Goal: Communication & Community: Answer question/provide support

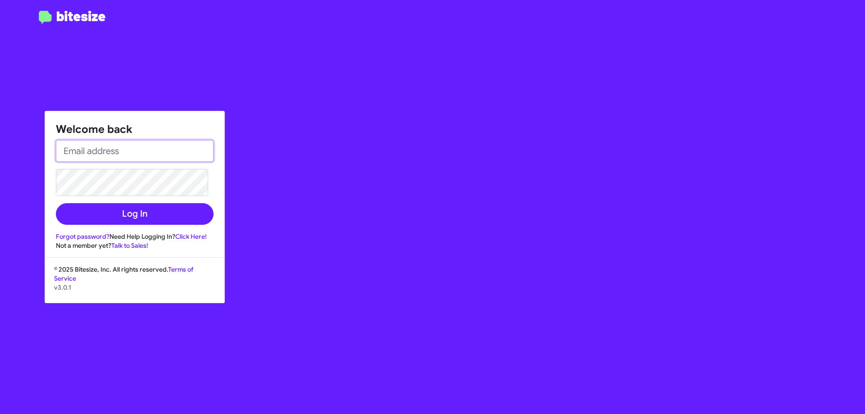
type input "[EMAIL_ADDRESS][DOMAIN_NAME]"
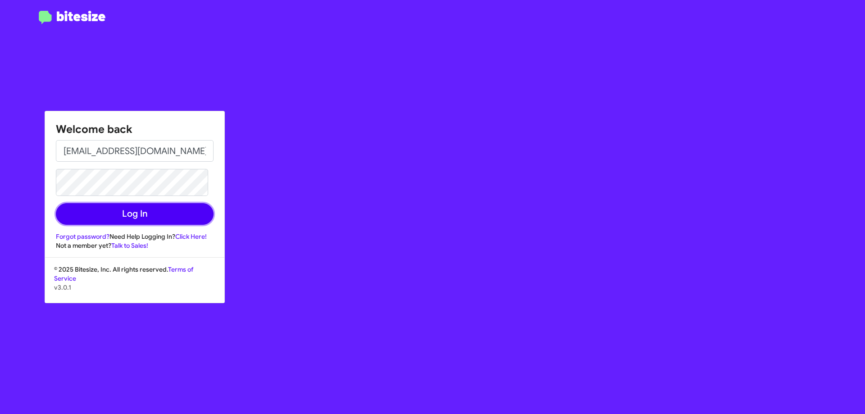
click at [183, 206] on button "Log In" at bounding box center [135, 214] width 158 height 22
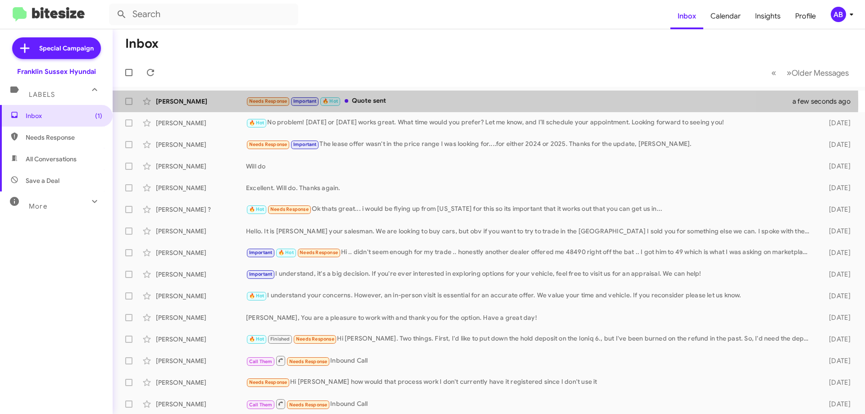
click at [407, 103] on div "Needs Response Important 🔥 Hot Quote sent" at bounding box center [525, 101] width 558 height 10
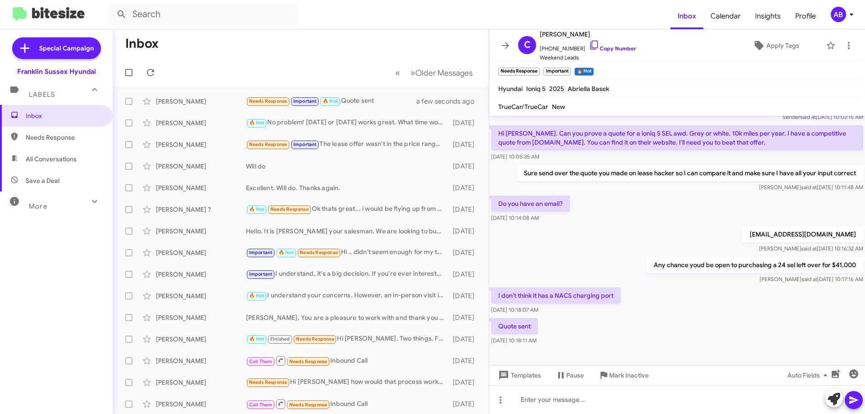
scroll to position [43, 0]
click at [506, 42] on icon at bounding box center [505, 45] width 11 height 11
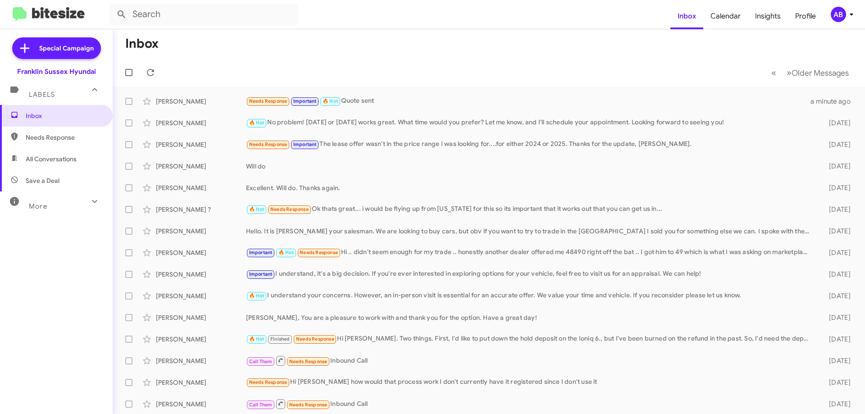
click at [434, 102] on div "Needs Response Important 🔥 Hot Quote sent" at bounding box center [528, 101] width 565 height 10
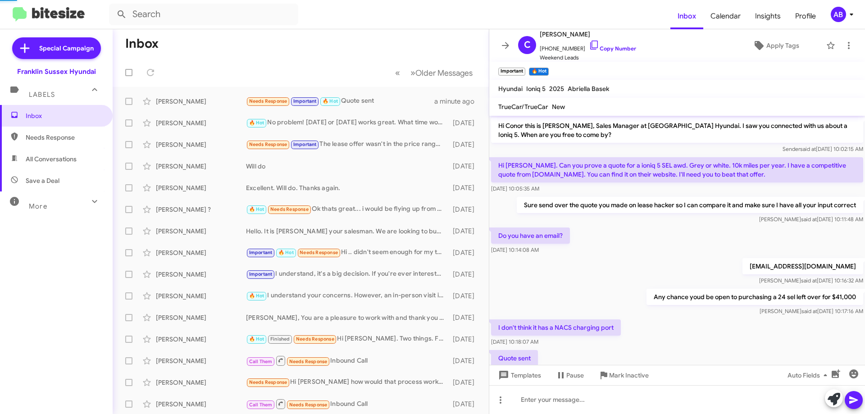
scroll to position [111, 0]
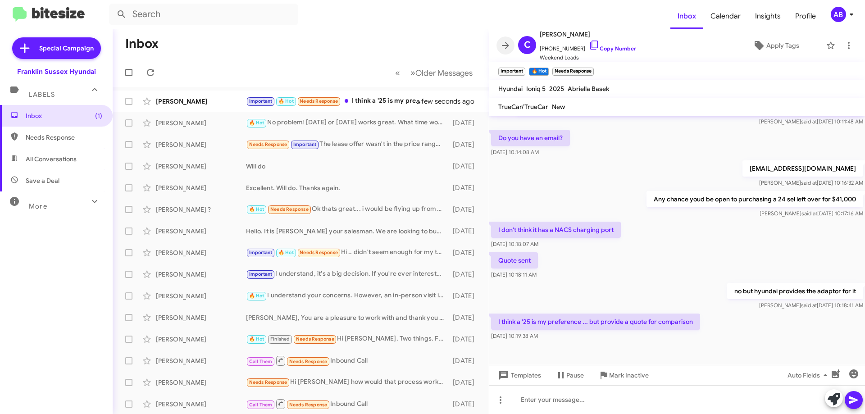
click at [503, 42] on icon at bounding box center [505, 45] width 11 height 11
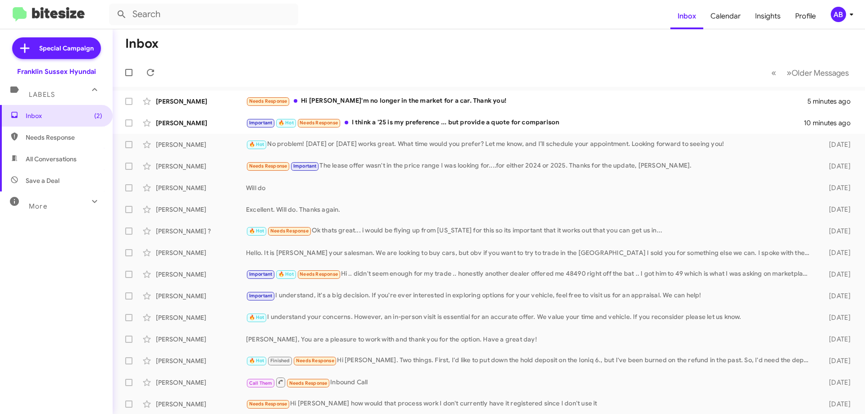
click at [476, 36] on mat-toolbar-row "Inbox" at bounding box center [489, 43] width 753 height 29
click at [59, 155] on span "All Conversations" at bounding box center [51, 159] width 51 height 9
type input "in:all-conversations"
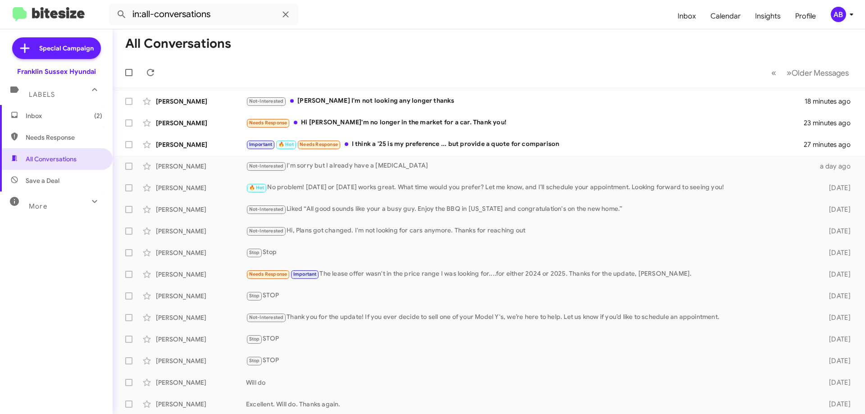
click at [468, 120] on div "Needs Response Hi Ken I'm no longer in the market for a car. Thank you!" at bounding box center [525, 123] width 558 height 10
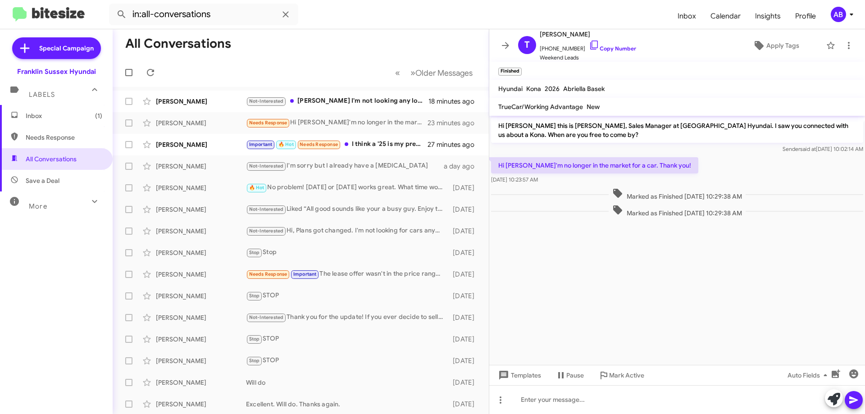
click at [500, 44] on span at bounding box center [506, 45] width 18 height 11
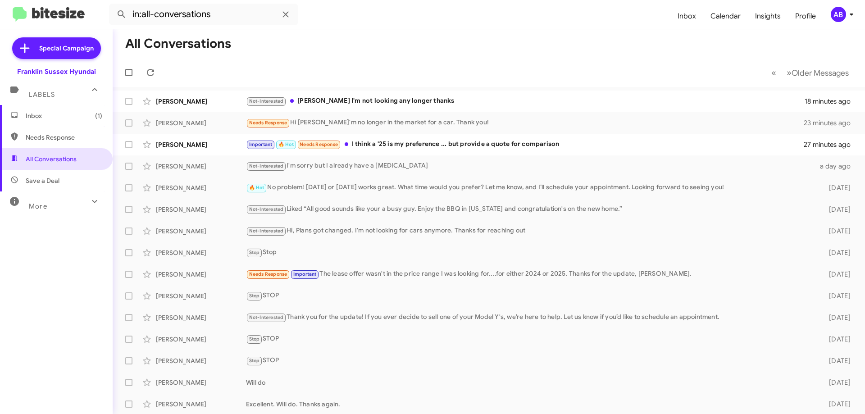
click at [444, 92] on span "Cheryl Russo Not-Interested Ken I'm not looking any longer thanks 18 minutes ago" at bounding box center [489, 102] width 753 height 22
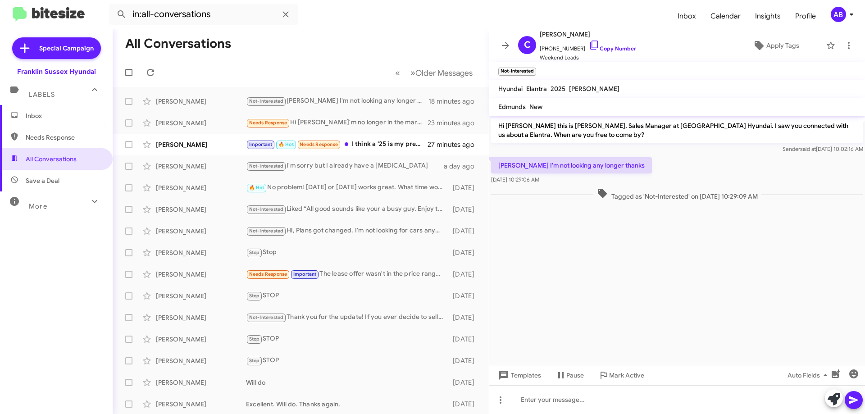
click at [509, 46] on icon at bounding box center [505, 45] width 11 height 11
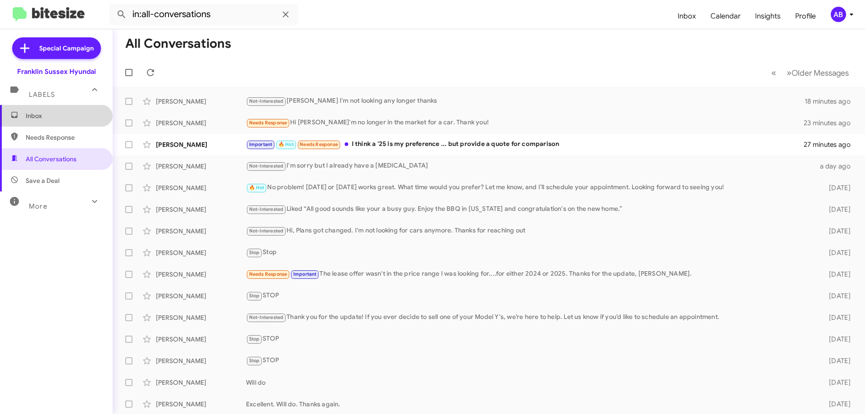
click at [74, 105] on span "Inbox" at bounding box center [56, 116] width 113 height 22
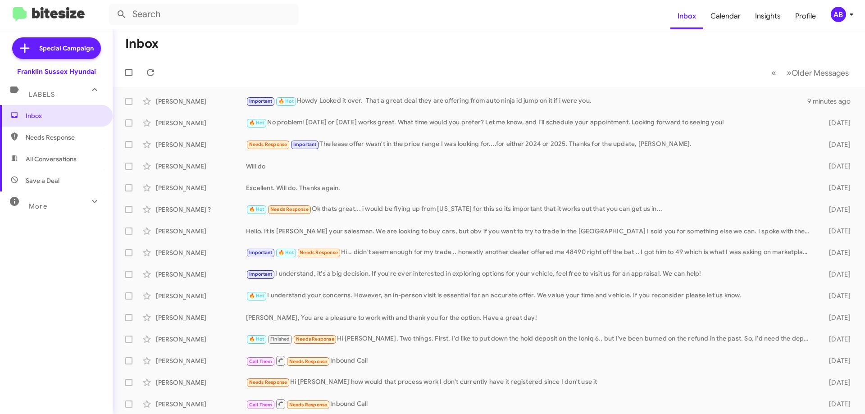
click at [437, 91] on span "Conor Allen Important 🔥 Hot Howdy Looked it over. That a great deal they are of…" at bounding box center [489, 102] width 753 height 22
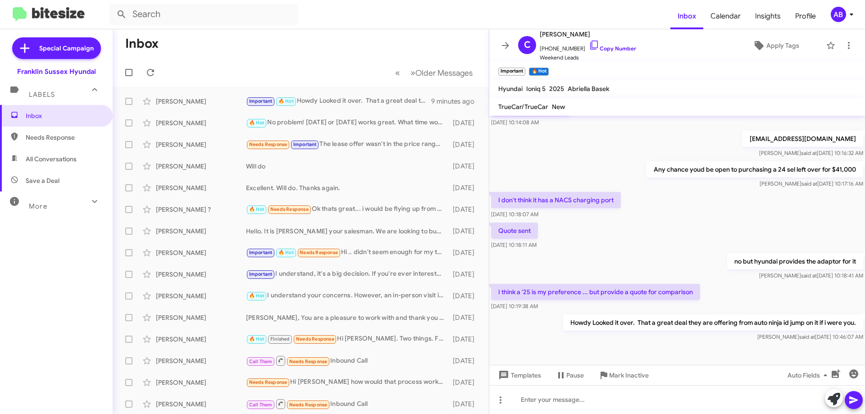
scroll to position [146, 0]
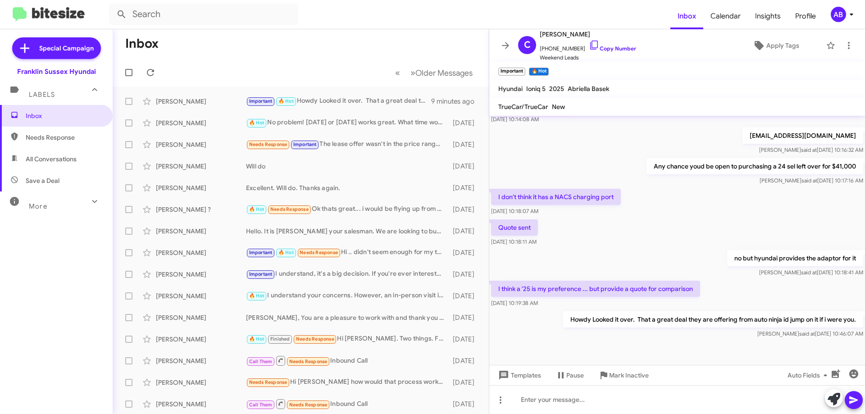
click at [504, 45] on icon at bounding box center [505, 45] width 11 height 11
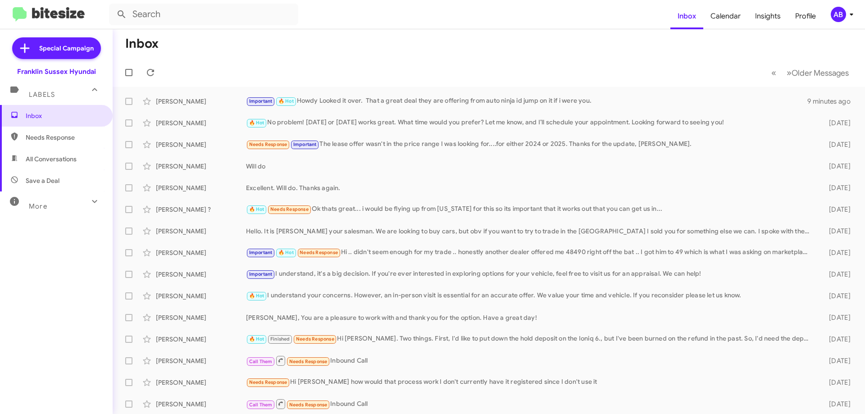
click at [285, 161] on div "Rick Lechtman Will do 4 days ago" at bounding box center [489, 166] width 738 height 18
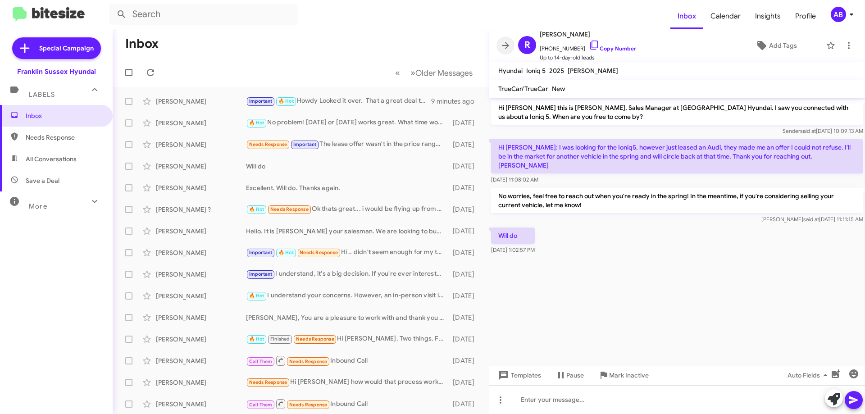
click at [505, 45] on icon at bounding box center [505, 45] width 11 height 11
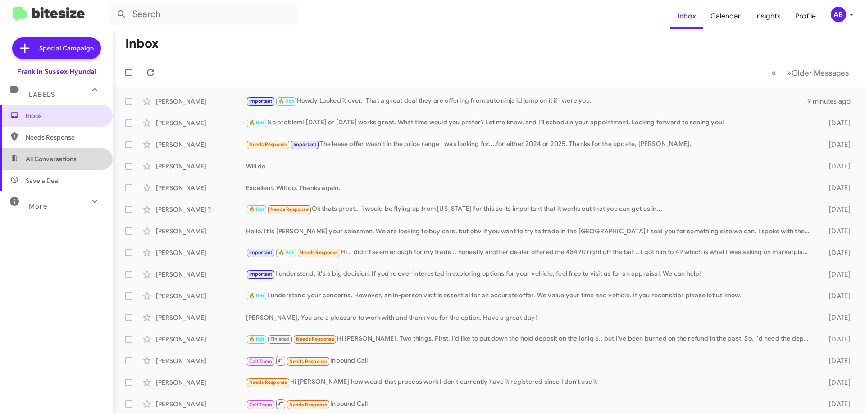
click at [57, 155] on span "All Conversations" at bounding box center [51, 159] width 51 height 9
type input "in:all-conversations"
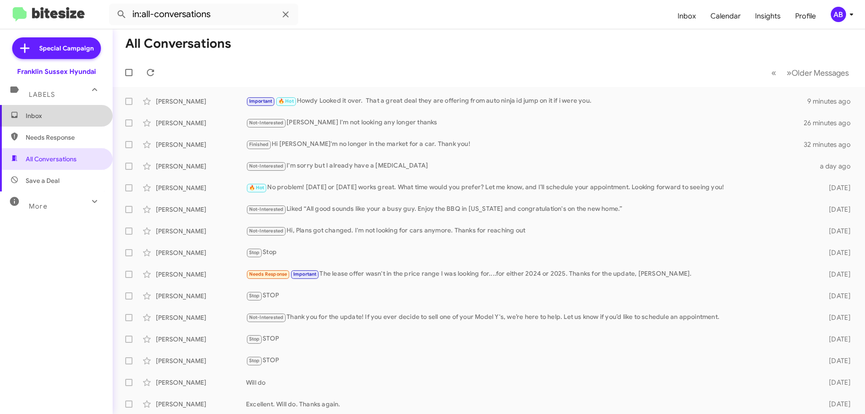
click at [65, 114] on span "Inbox" at bounding box center [64, 115] width 77 height 9
